Goal: Navigation & Orientation: Find specific page/section

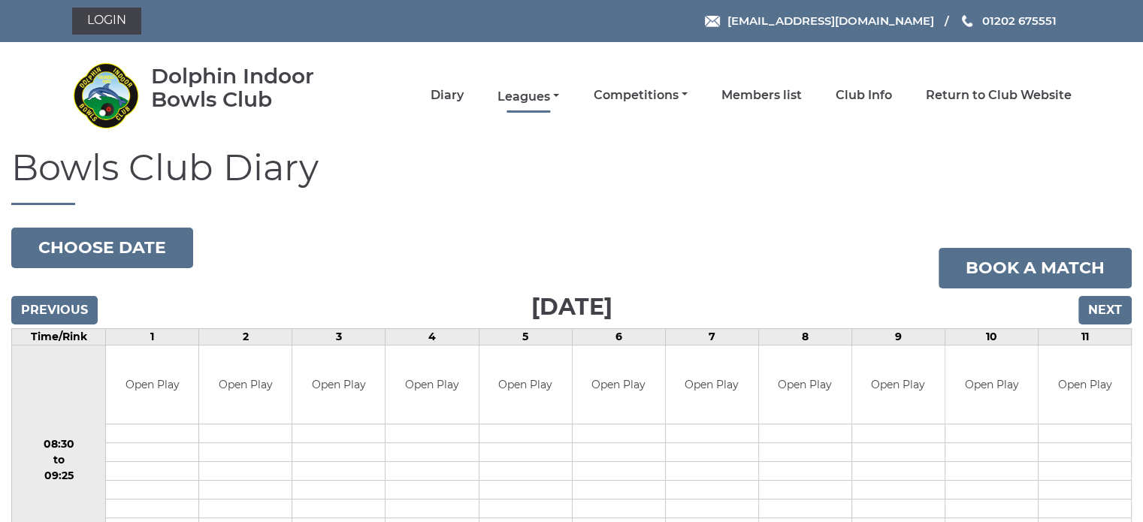
click at [531, 94] on link "Leagues" at bounding box center [529, 97] width 62 height 17
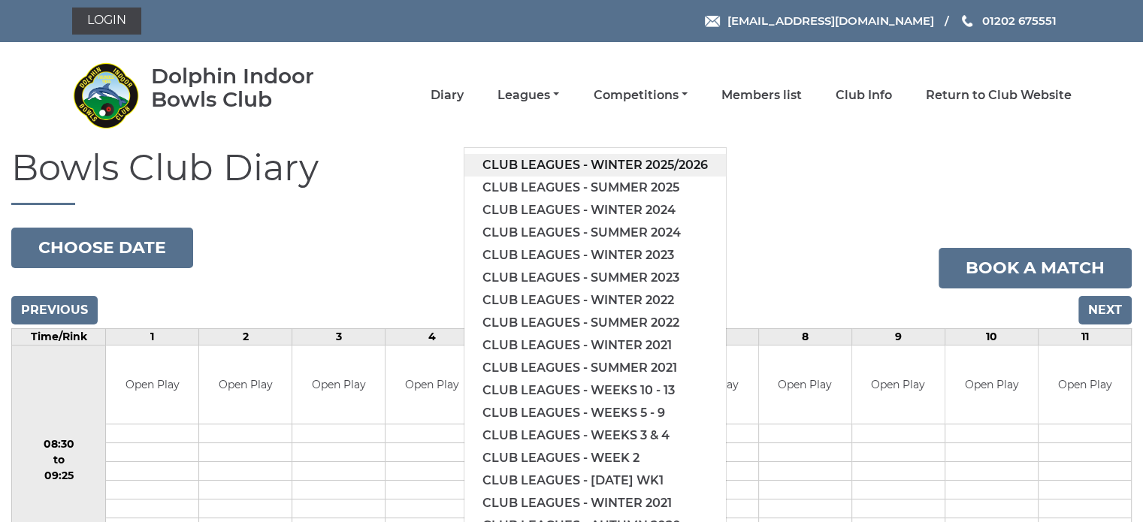
click at [516, 163] on link "Club leagues - Winter 2025/2026" at bounding box center [596, 165] width 262 height 23
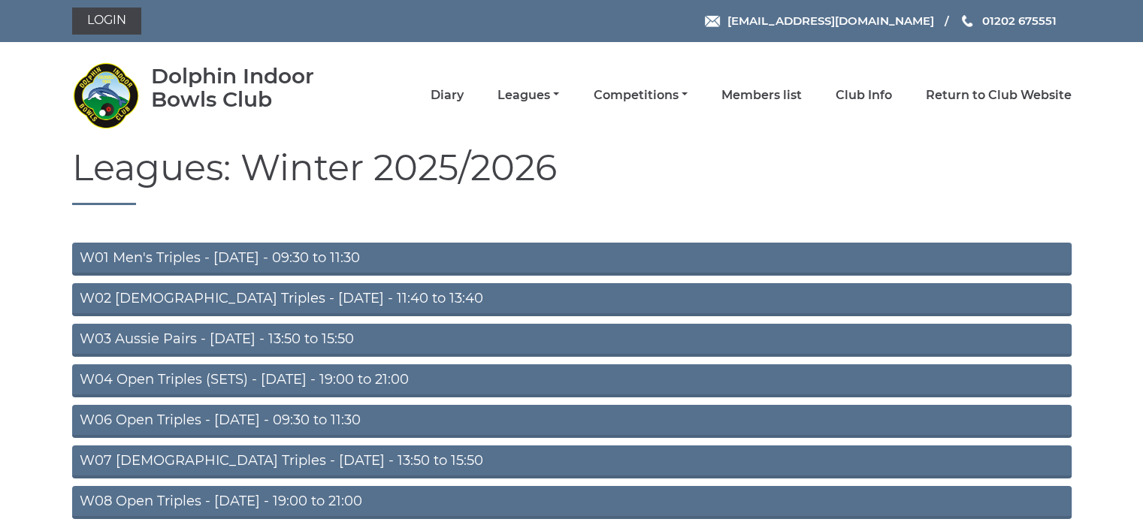
scroll to position [75, 0]
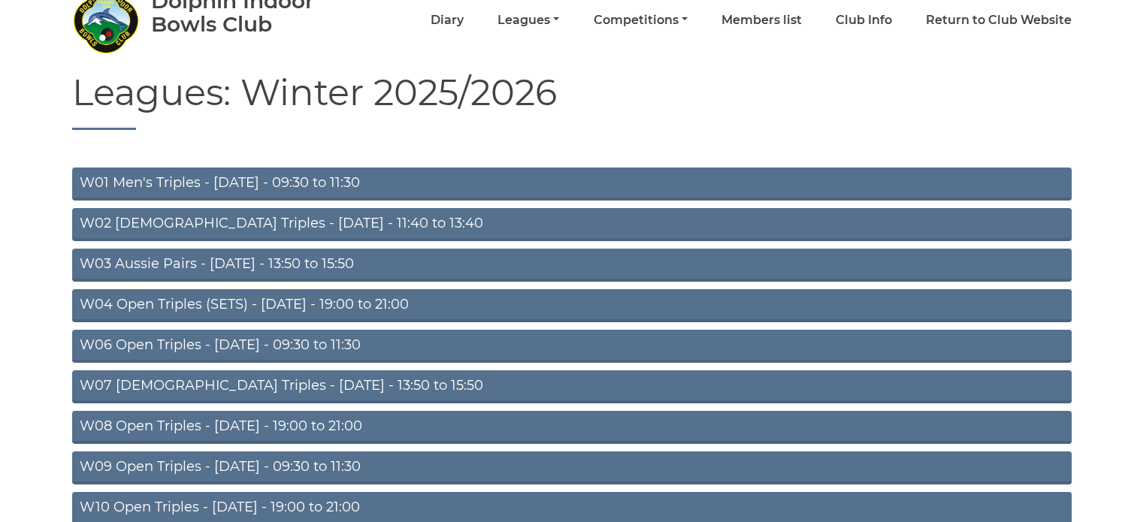
click at [180, 342] on link "W06 Open Triples - [DATE] - 09:30 to 11:30" at bounding box center [572, 346] width 1000 height 33
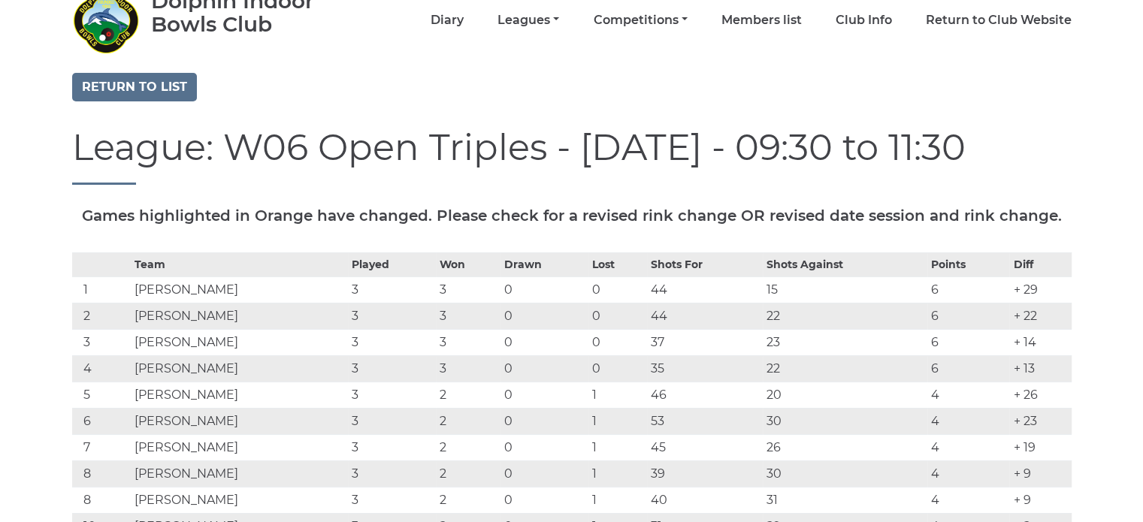
scroll to position [150, 0]
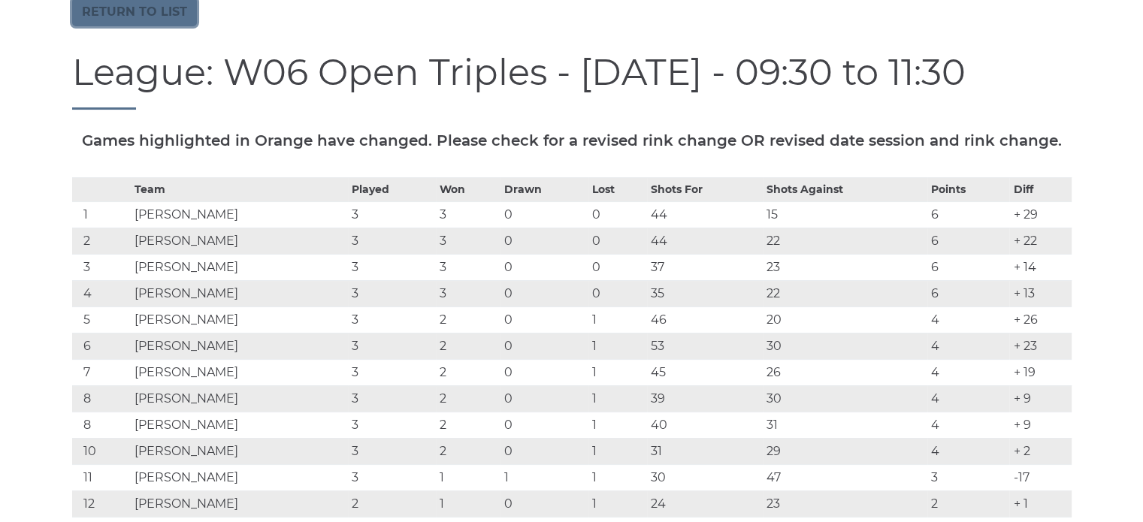
click at [155, 14] on link "Return to list" at bounding box center [134, 12] width 125 height 29
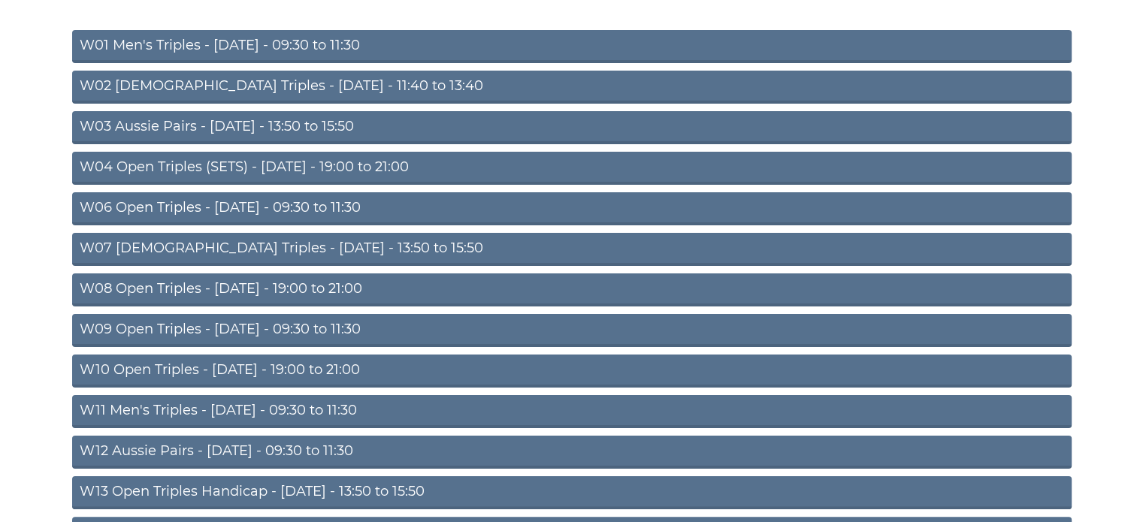
scroll to position [226, 0]
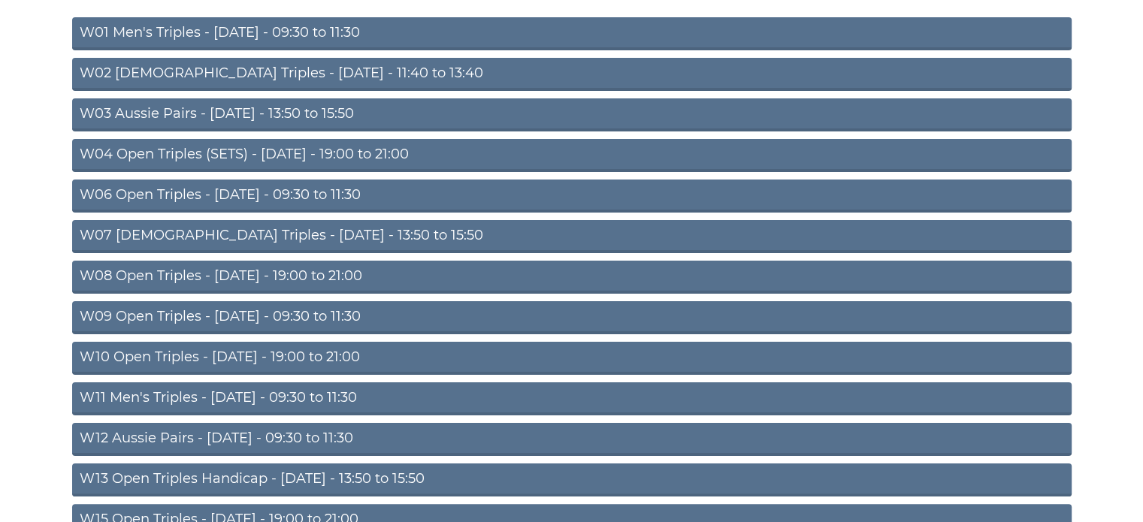
click at [179, 390] on link "W11 Men's Triples - [DATE] - 09:30 to 11:30" at bounding box center [572, 399] width 1000 height 33
